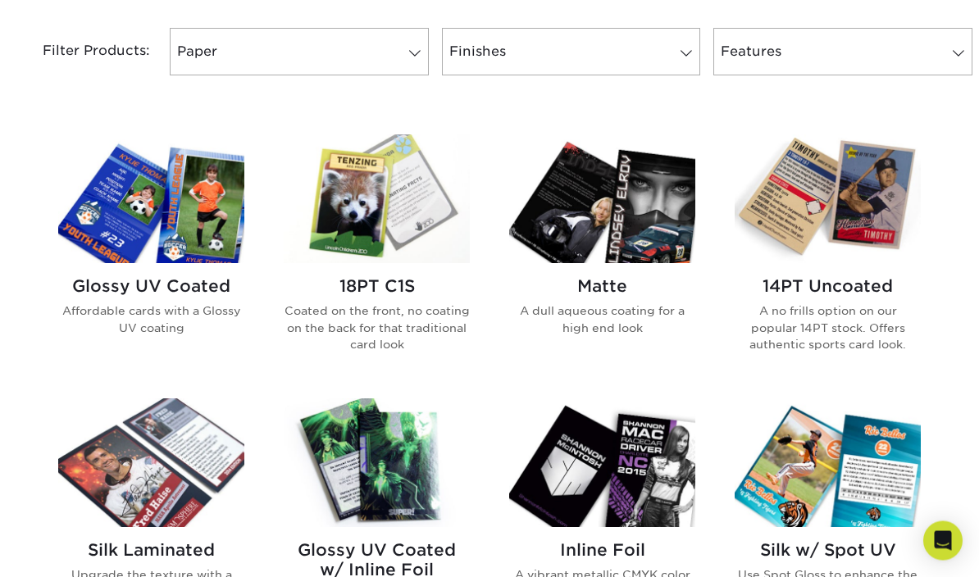
scroll to position [695, 0]
click at [373, 288] on h2 "18PT C1S" at bounding box center [377, 286] width 186 height 20
click at [363, 216] on img at bounding box center [377, 198] width 186 height 129
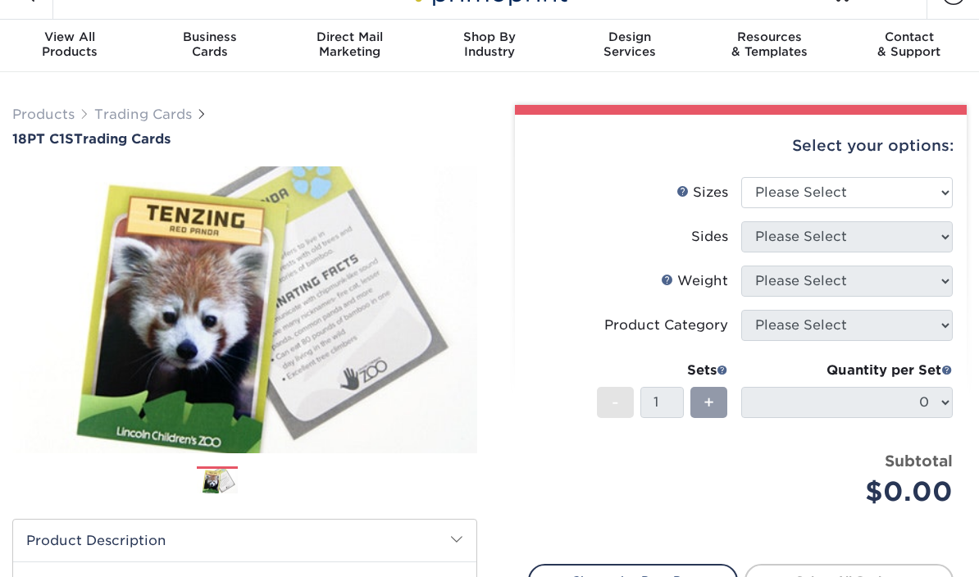
scroll to position [33, 0]
click at [861, 173] on div "Select your options:" at bounding box center [741, 146] width 426 height 62
click at [805, 201] on select "Please Select 2.5" x 3.5"" at bounding box center [847, 192] width 212 height 31
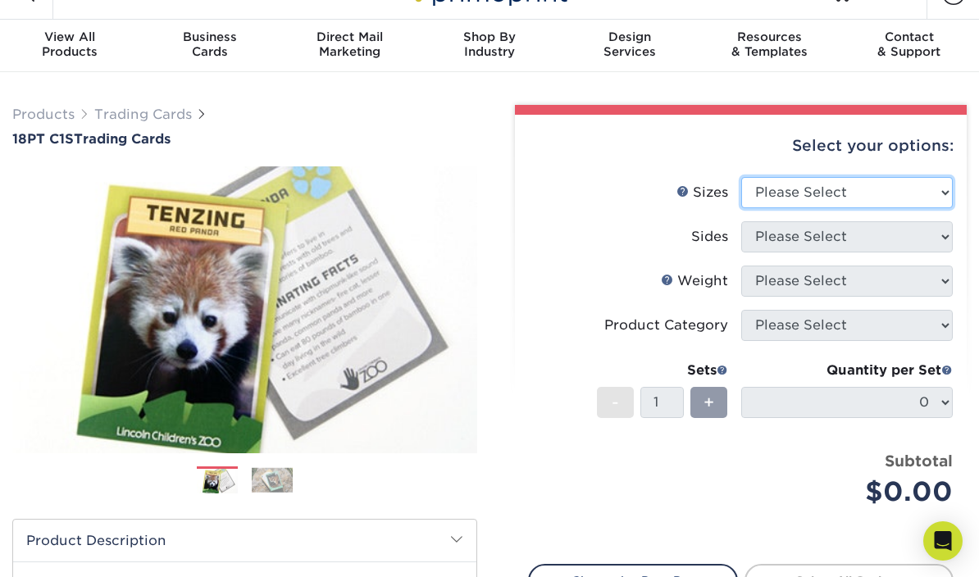
select select "2.50x3.50"
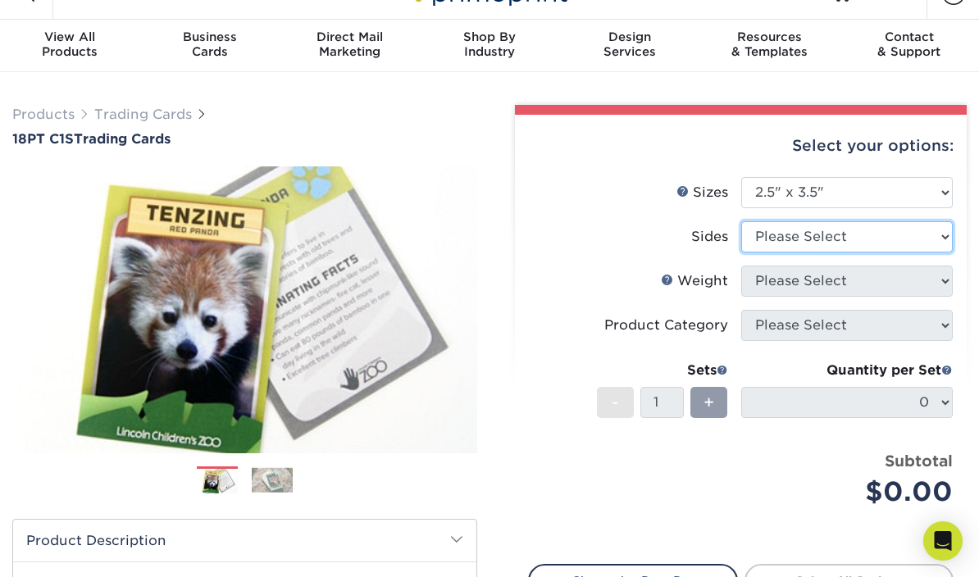
click at [841, 241] on select "Please Select Print Both Sides Print Front Only" at bounding box center [847, 236] width 212 height 31
select select "13abbda7-1d64-4f25-8bb2-c179b224825d"
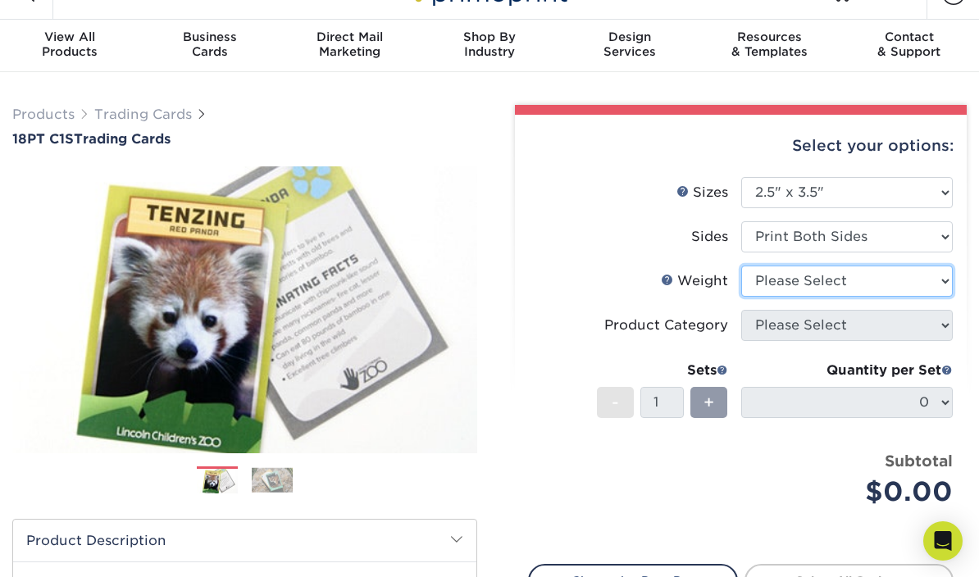
click at [880, 283] on select "Please Select 18PT C1S" at bounding box center [847, 281] width 212 height 31
select select "18PTC1S"
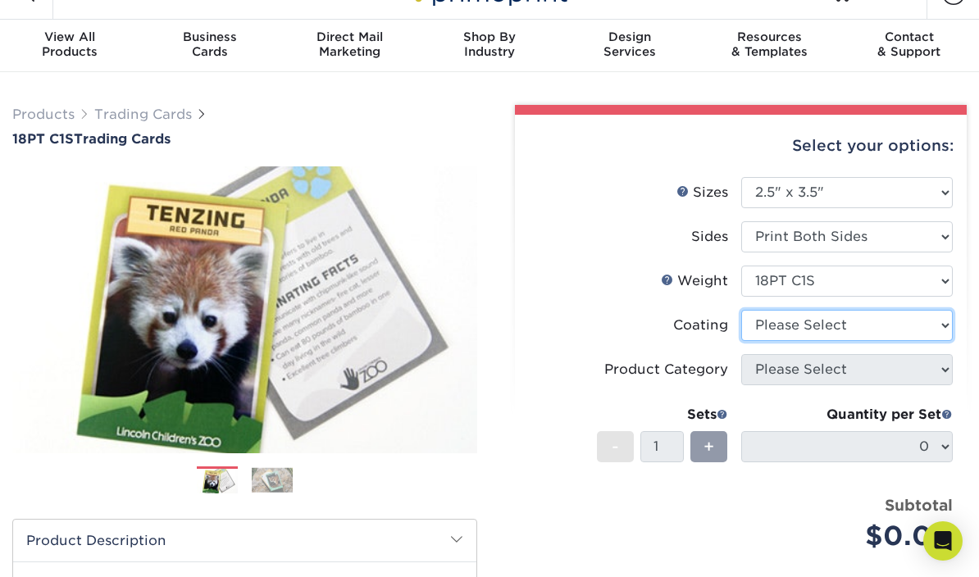
click at [882, 317] on select at bounding box center [847, 325] width 212 height 31
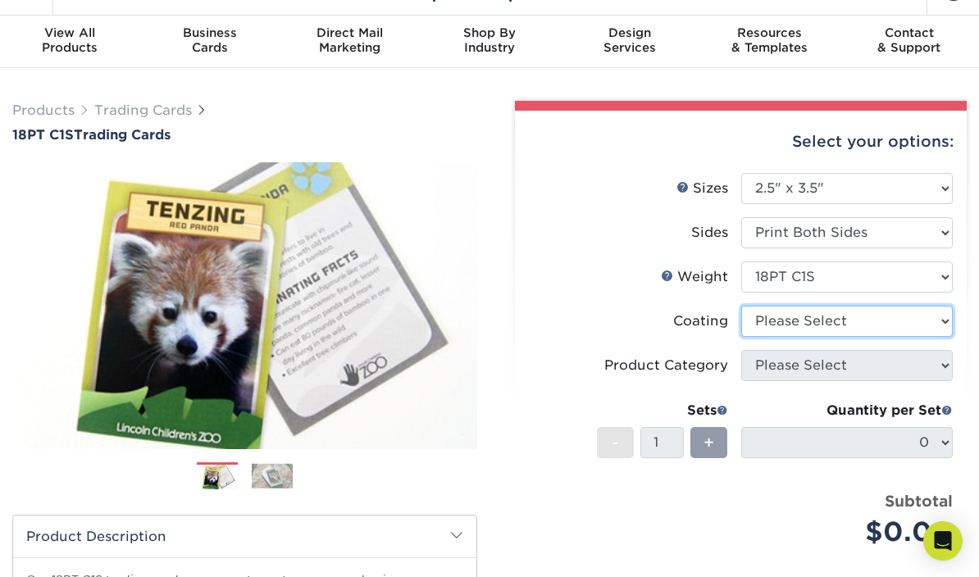
click at [829, 312] on select at bounding box center [847, 321] width 212 height 31
select select "3e7618de-abca-4bda-9f97-8b9129e913d8"
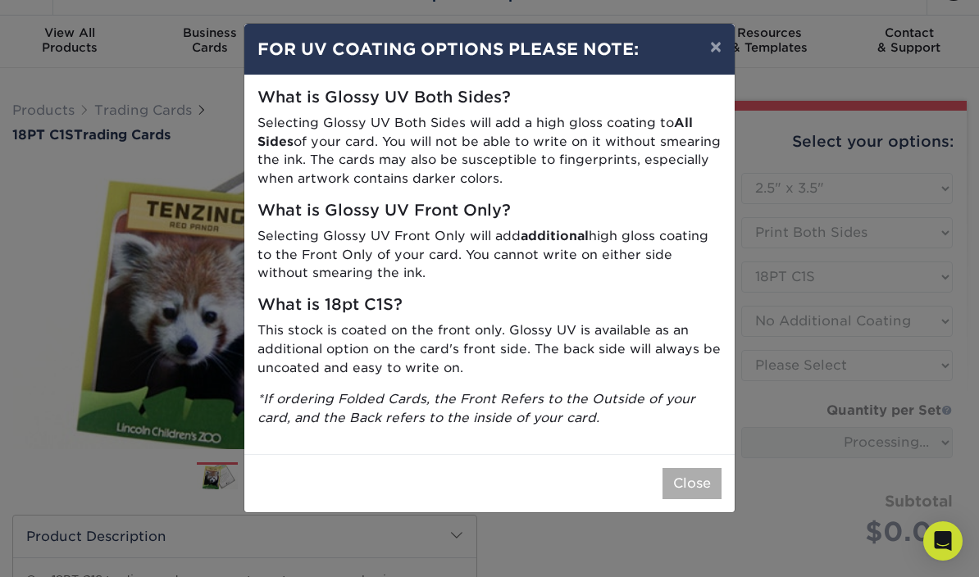
click at [690, 472] on button "Close" at bounding box center [692, 483] width 59 height 31
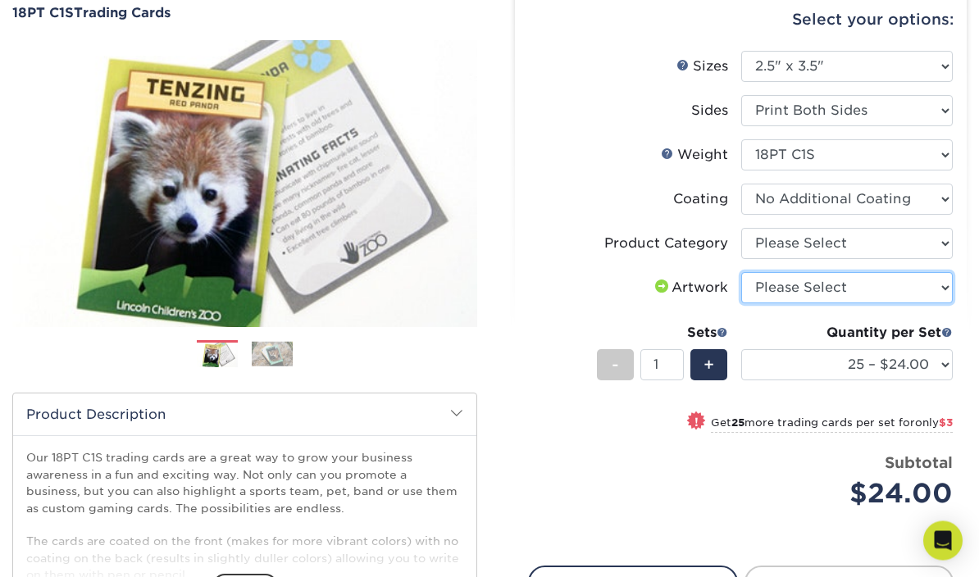
click at [863, 278] on select "Please Select I will upload files I need a design - $100" at bounding box center [847, 288] width 212 height 31
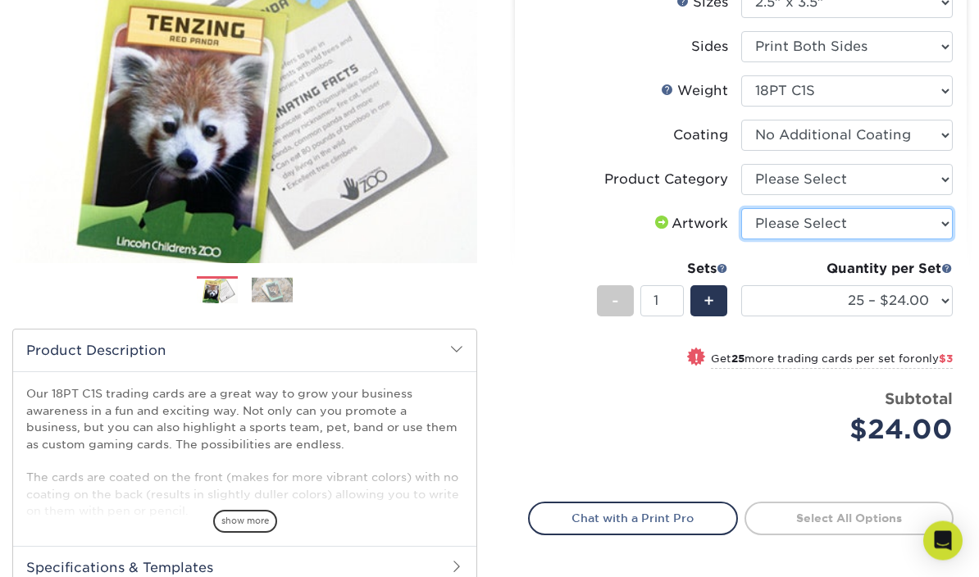
scroll to position [223, 0]
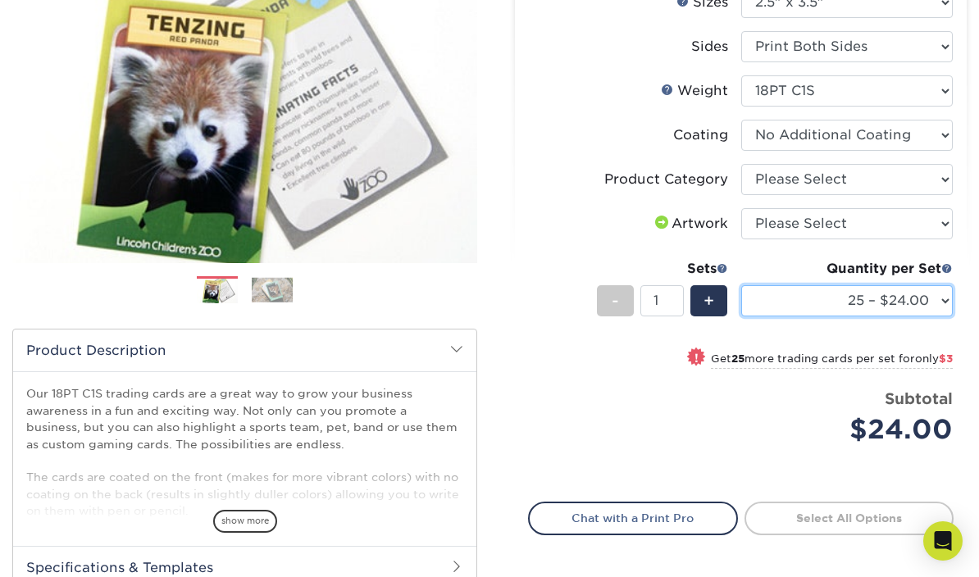
click at [836, 291] on select "25 – $24.00 50 – $27.00 75 – $35.00 100 – $39.00 250 – $45.00 500 – $55.00 1000…" at bounding box center [847, 300] width 212 height 31
